Goal: Transaction & Acquisition: Book appointment/travel/reservation

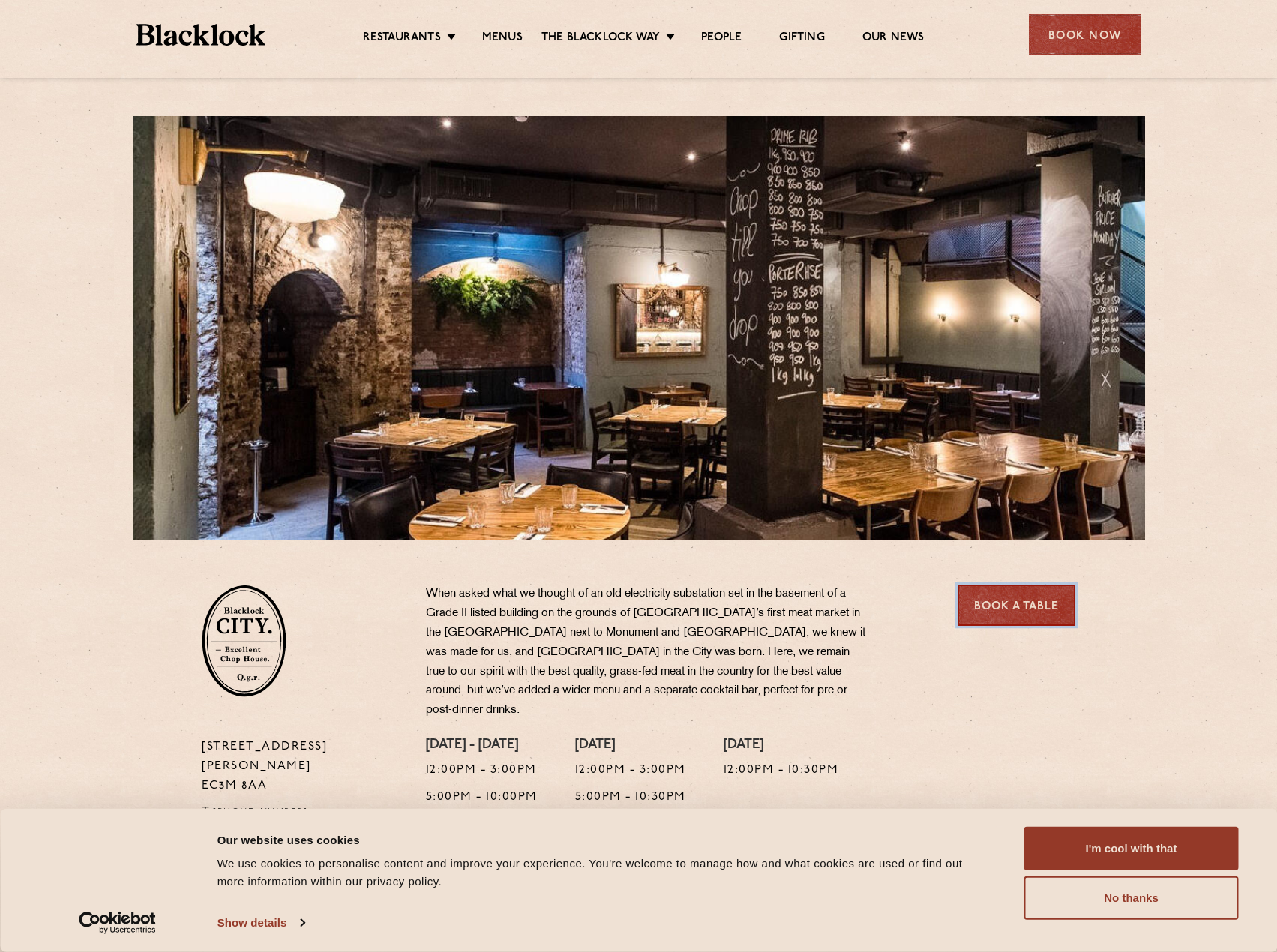
click at [1010, 617] on link "Book a Table" at bounding box center [1016, 605] width 117 height 41
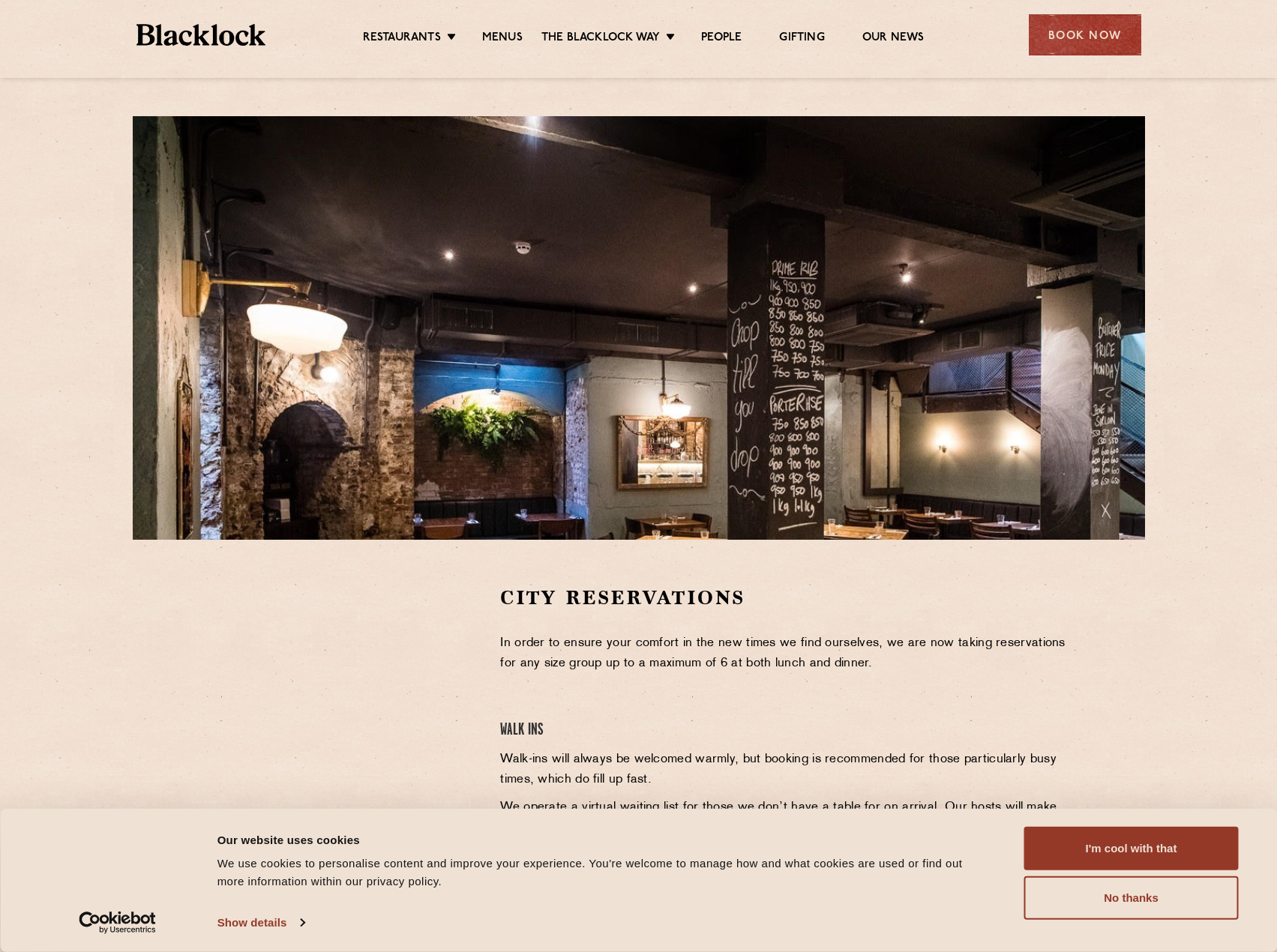
drag, startPoint x: 1121, startPoint y: 902, endPoint x: 599, endPoint y: 795, distance: 532.9
click at [1121, 901] on button "No thanks" at bounding box center [1131, 899] width 215 height 44
